Goal: Use online tool/utility

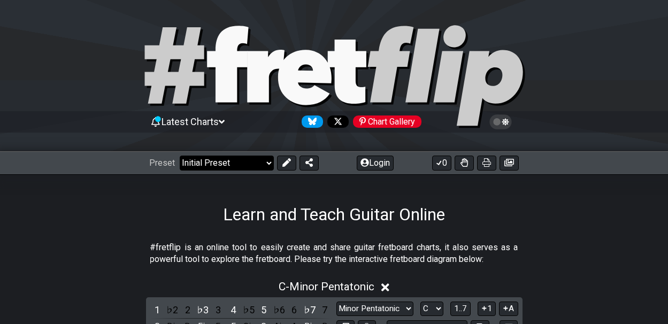
click at [267, 164] on select "Welcome to #fretflip! Initial Preset Custom Preset Minor Pentatonic Major Penta…" at bounding box center [227, 163] width 94 height 15
click at [180, 156] on select "Welcome to #fretflip! Initial Preset Custom Preset Minor Pentatonic Major Penta…" at bounding box center [227, 163] width 94 height 15
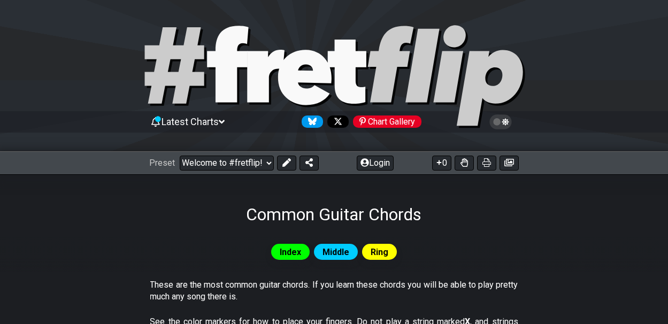
select select "/common-guitar-chords"
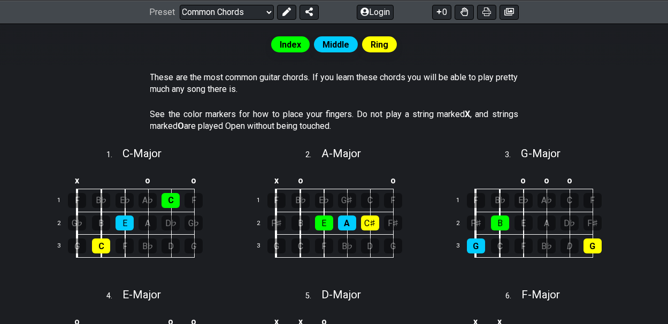
scroll to position [209, 0]
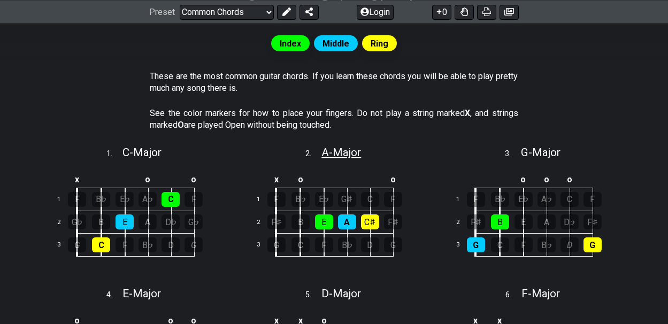
click at [349, 149] on span "A - Major" at bounding box center [342, 152] width 40 height 13
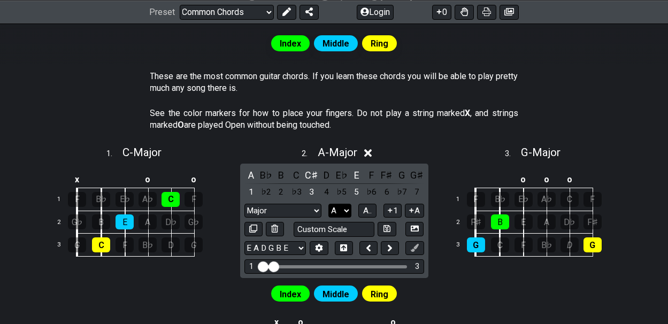
click at [348, 208] on select "A♭ A A♯ B♭ B C C♯ D♭ D D♯ E♭ E F F♯ G♭ G G♯" at bounding box center [340, 211] width 23 height 14
select select "Ab"
click at [329, 204] on select "A♭ A A♯ B♭ B C C♯ D♭ D D♯ E♭ E F F♯ G♭ G G♯" at bounding box center [340, 211] width 23 height 14
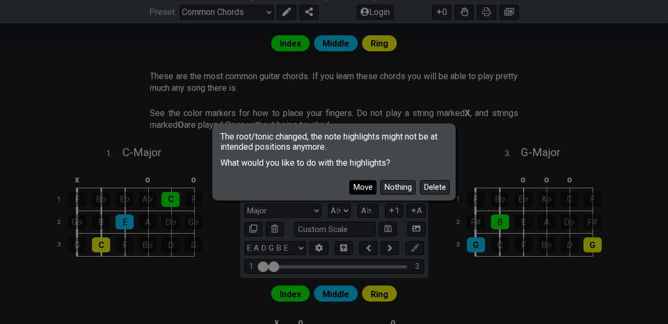
click at [363, 186] on button "Move" at bounding box center [362, 187] width 27 height 14
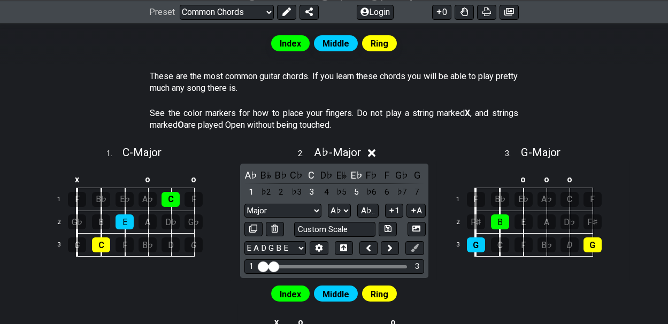
scroll to position [301, 0]
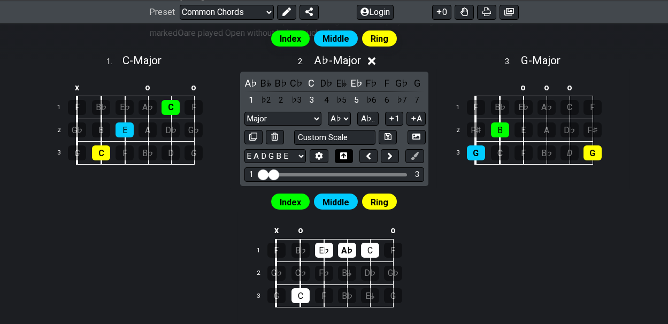
click at [345, 153] on icon at bounding box center [343, 156] width 7 height 7
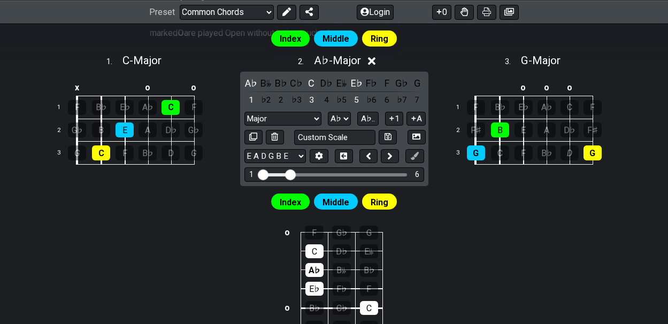
drag, startPoint x: 275, startPoint y: 174, endPoint x: 291, endPoint y: 173, distance: 15.6
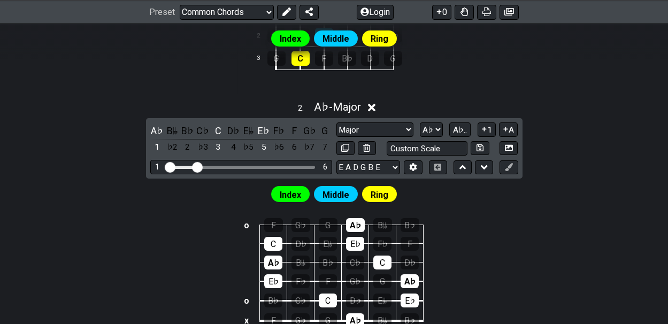
scroll to position [408, 0]
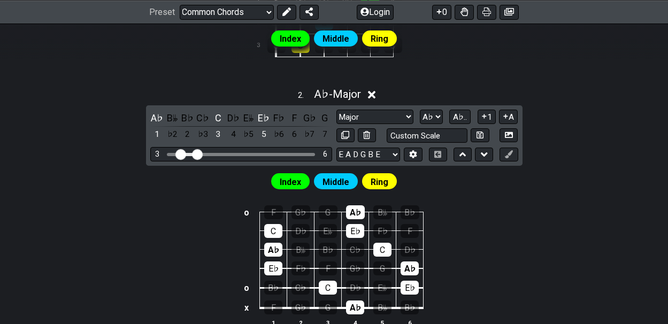
drag, startPoint x: 170, startPoint y: 150, endPoint x: 180, endPoint y: 151, distance: 10.2
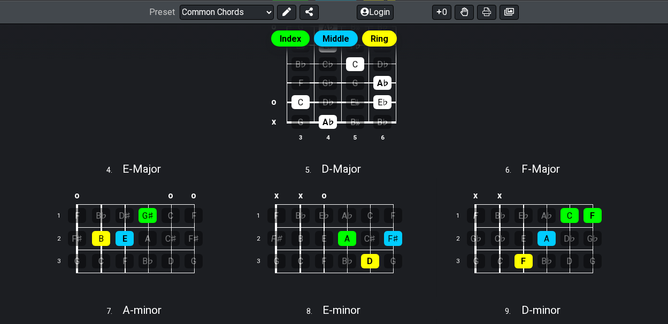
scroll to position [542, 0]
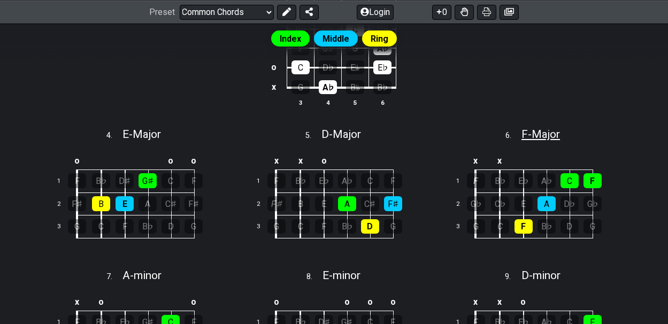
click at [529, 131] on span "F - Major" at bounding box center [541, 134] width 39 height 13
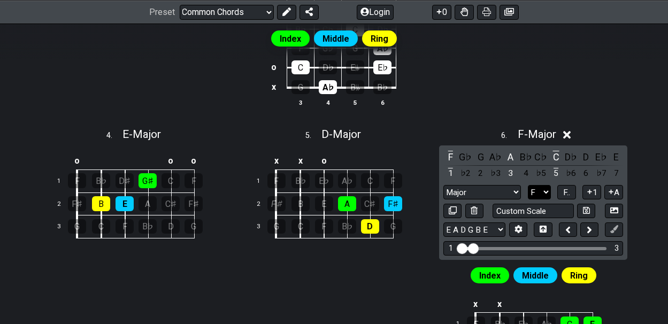
click at [544, 189] on select "A♭ A A♯ B♭ B C C♯ D♭ D D♯ E♭ E F F♯ G♭ G G♯" at bounding box center [539, 192] width 23 height 14
select select "Ab"
click at [528, 185] on select "A♭ A A♯ B♭ B C C♯ D♭ D D♯ E♭ E F F♯ G♭ G G♯" at bounding box center [539, 192] width 23 height 14
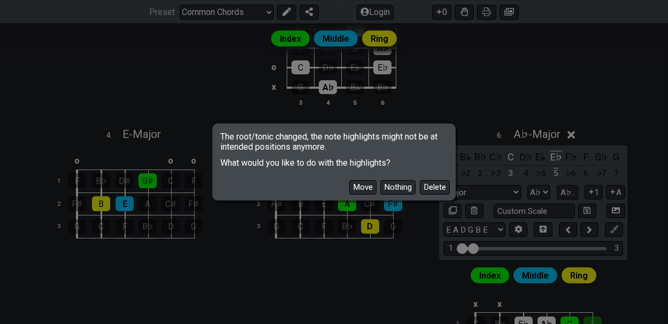
click at [542, 227] on div "The root/tonic changed, the note highlights might not be at intended positions …" at bounding box center [334, 162] width 668 height 324
click at [362, 189] on button "Move" at bounding box center [362, 187] width 27 height 14
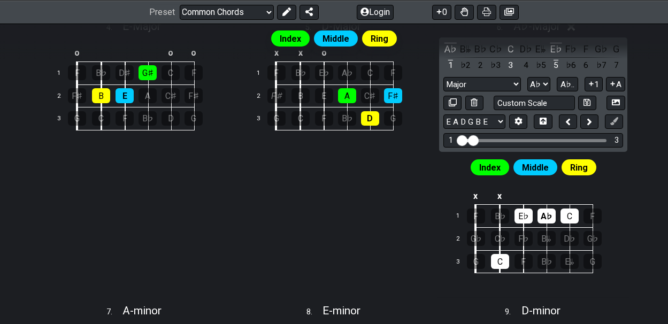
scroll to position [651, 0]
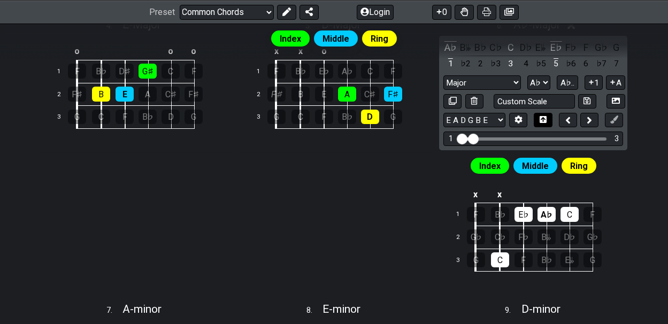
click at [544, 116] on icon at bounding box center [543, 119] width 7 height 7
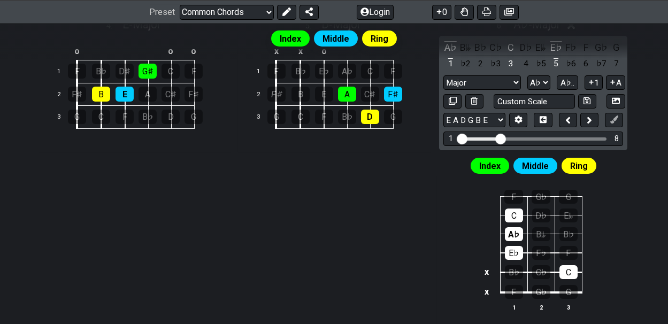
drag, startPoint x: 474, startPoint y: 136, endPoint x: 499, endPoint y: 136, distance: 25.2
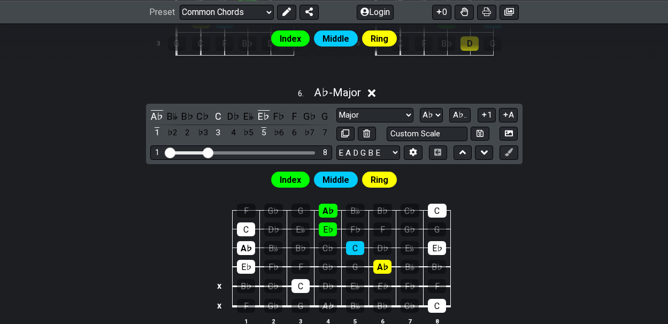
scroll to position [740, 0]
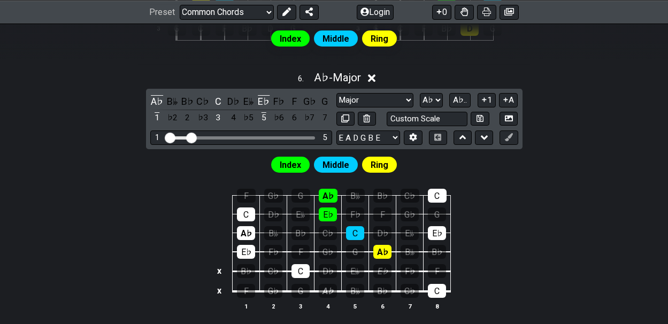
drag, startPoint x: 210, startPoint y: 131, endPoint x: 193, endPoint y: 130, distance: 17.2
click at [193, 137] on input "Visible fret range" at bounding box center [241, 137] width 152 height 0
